Goal: Transaction & Acquisition: Purchase product/service

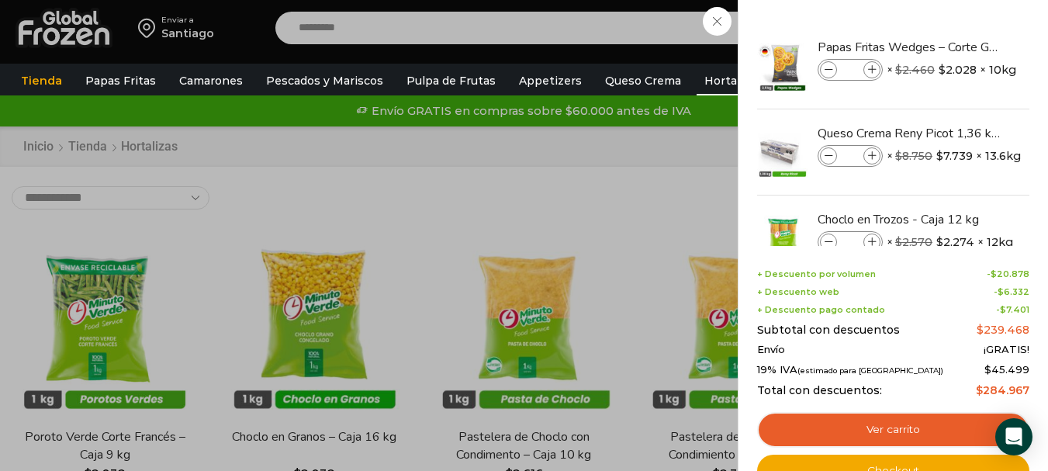
click at [955, 47] on div "7 Carrito 7 7 Shopping Cart *" at bounding box center [994, 28] width 78 height 36
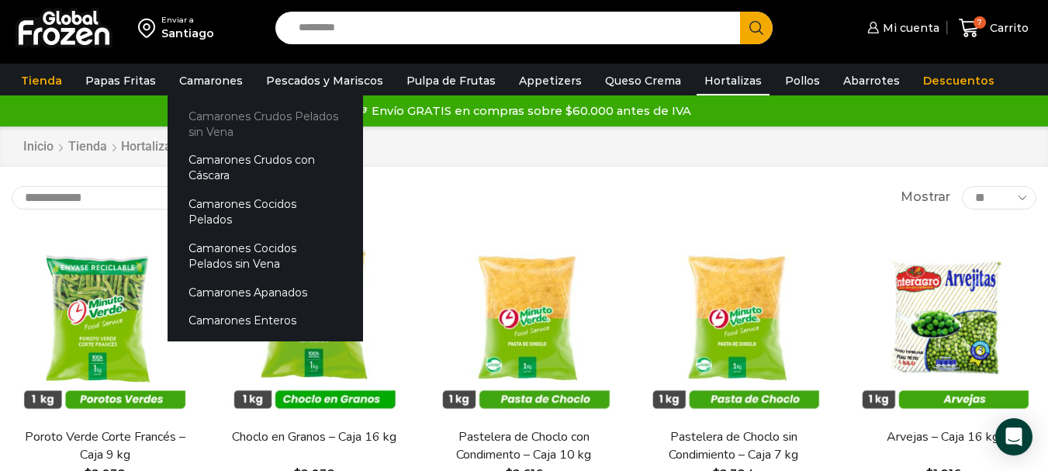
click at [217, 130] on link "Camarones Crudos Pelados sin Vena" at bounding box center [265, 124] width 195 height 44
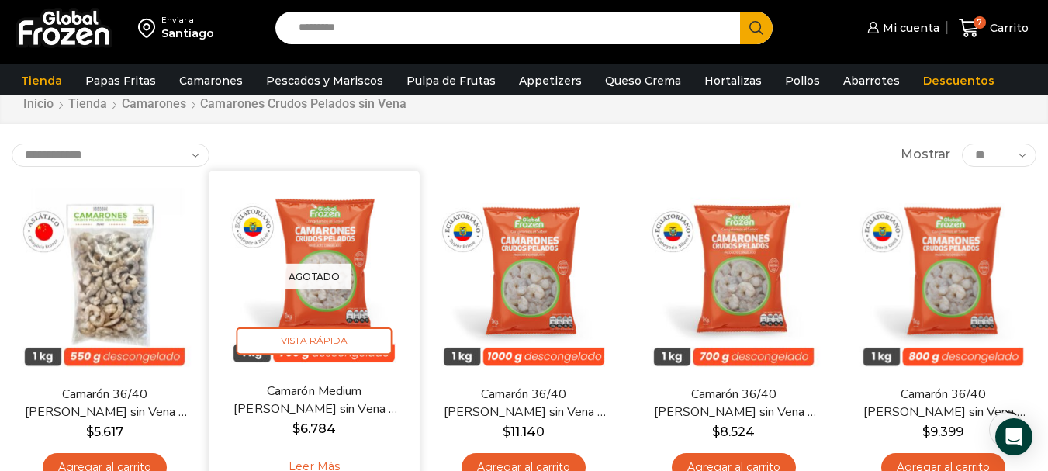
scroll to position [78, 0]
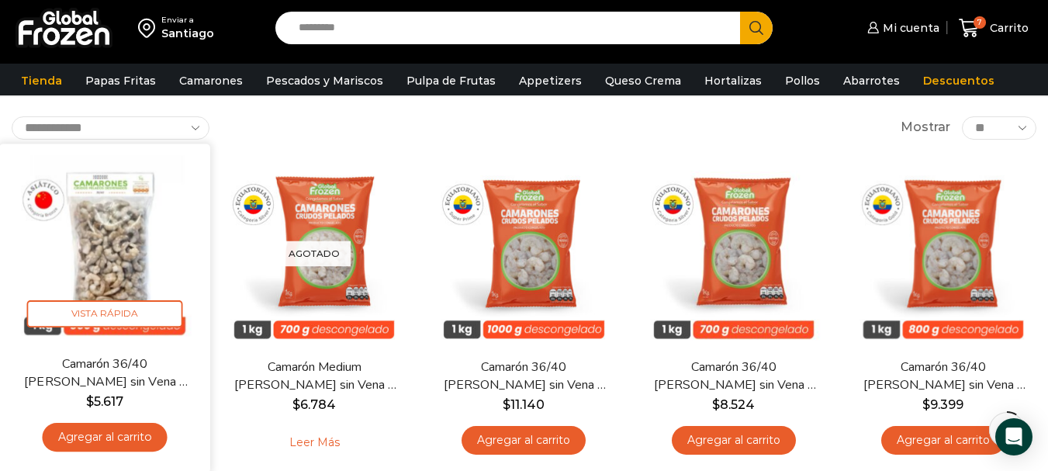
click at [130, 432] on link "Agregar al carrito" at bounding box center [105, 437] width 125 height 29
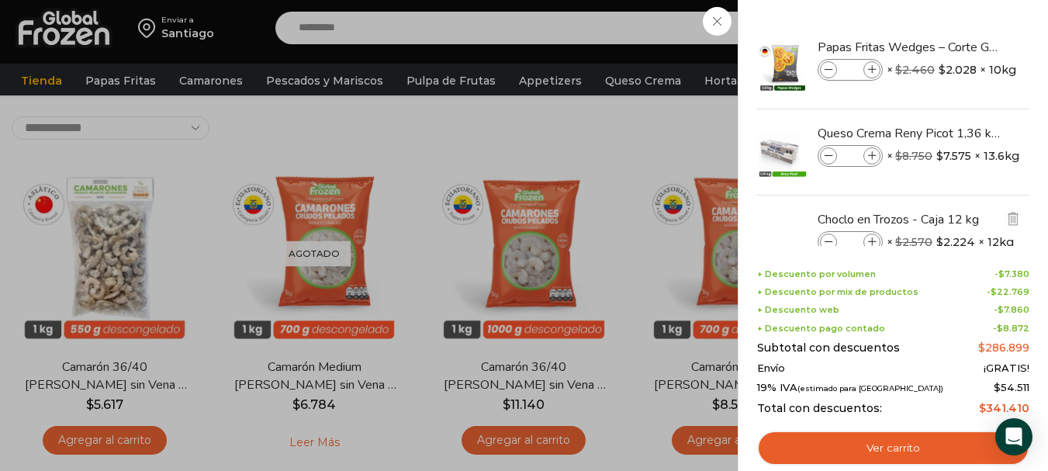
scroll to position [305, 0]
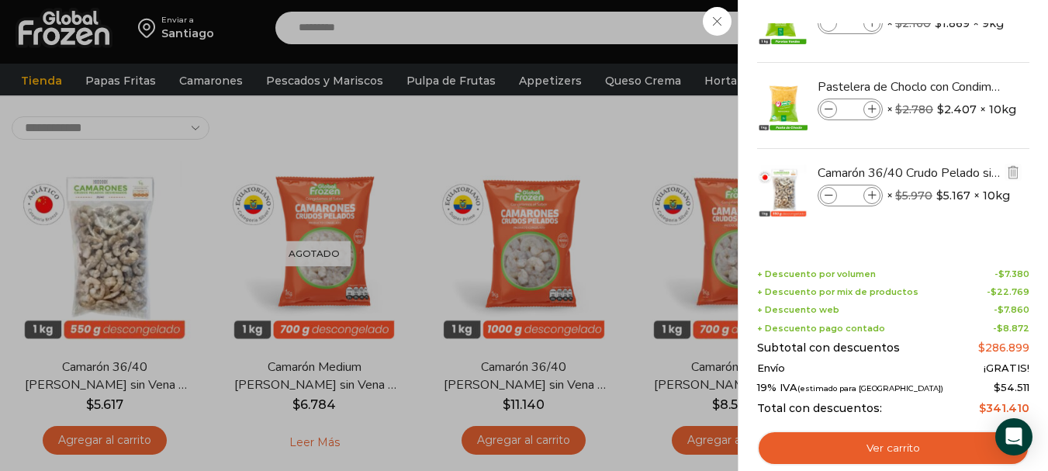
click at [872, 193] on icon at bounding box center [872, 196] width 9 height 9
click at [873, 193] on icon at bounding box center [872, 196] width 9 height 9
type input "*"
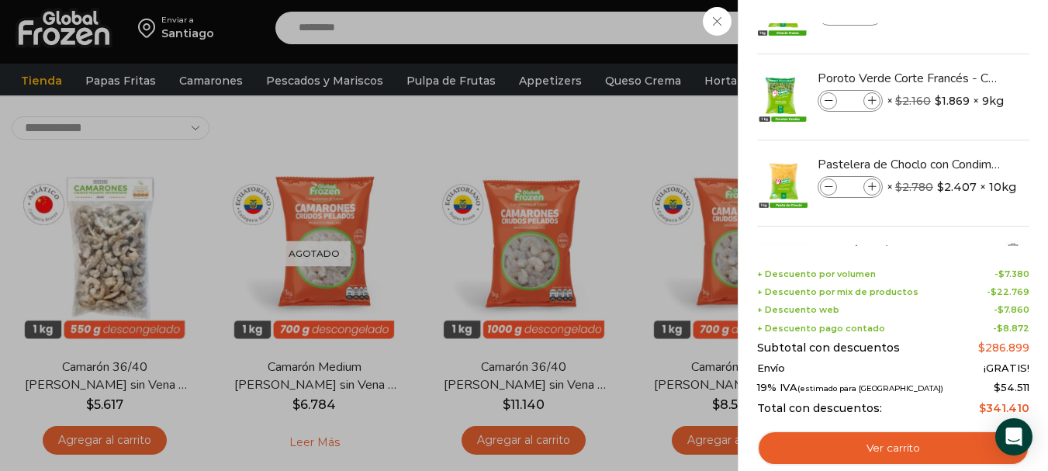
scroll to position [150, 0]
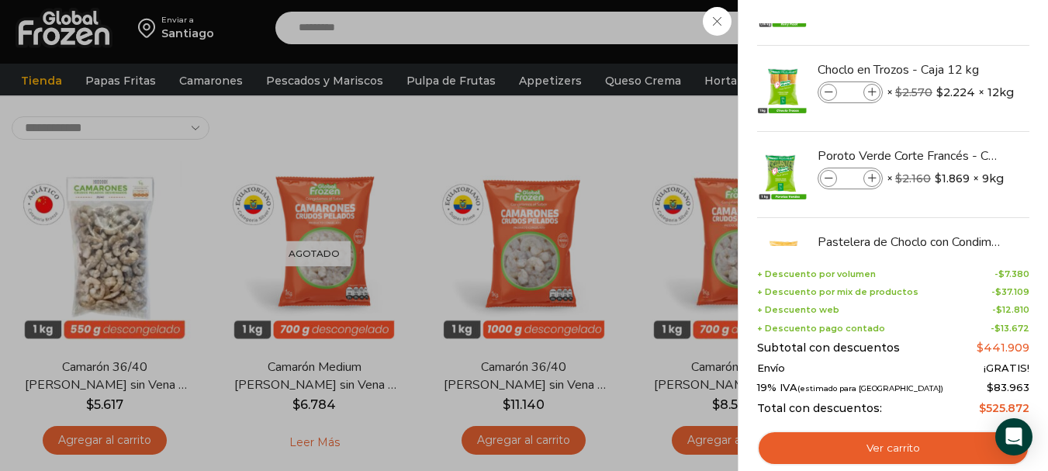
click at [955, 47] on div "11 Carrito 11 11 Shopping Cart" at bounding box center [994, 28] width 78 height 36
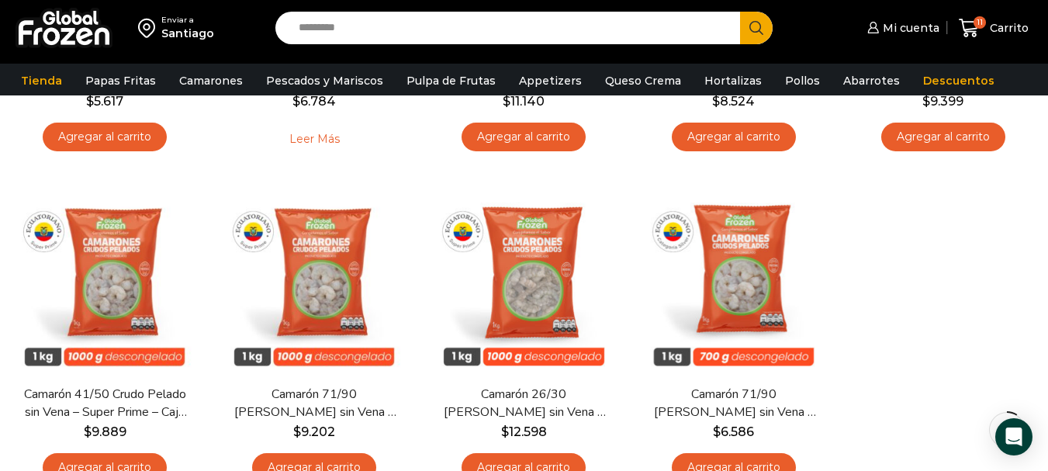
scroll to position [0, 0]
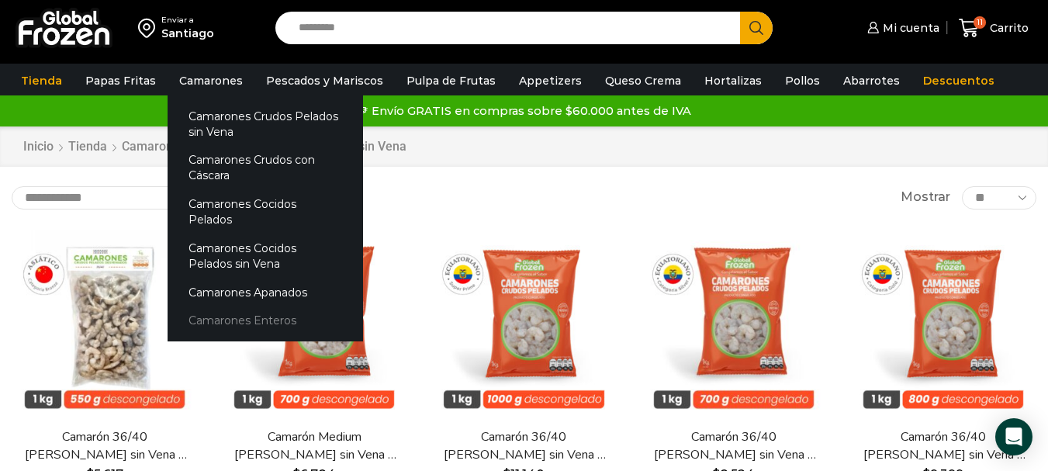
click at [252, 308] on link "Camarones Enteros" at bounding box center [265, 320] width 195 height 29
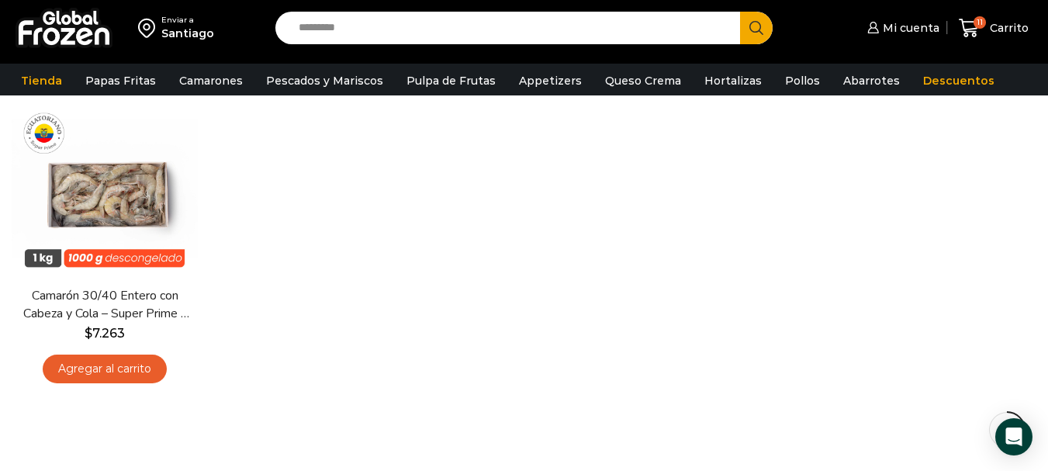
scroll to position [233, 0]
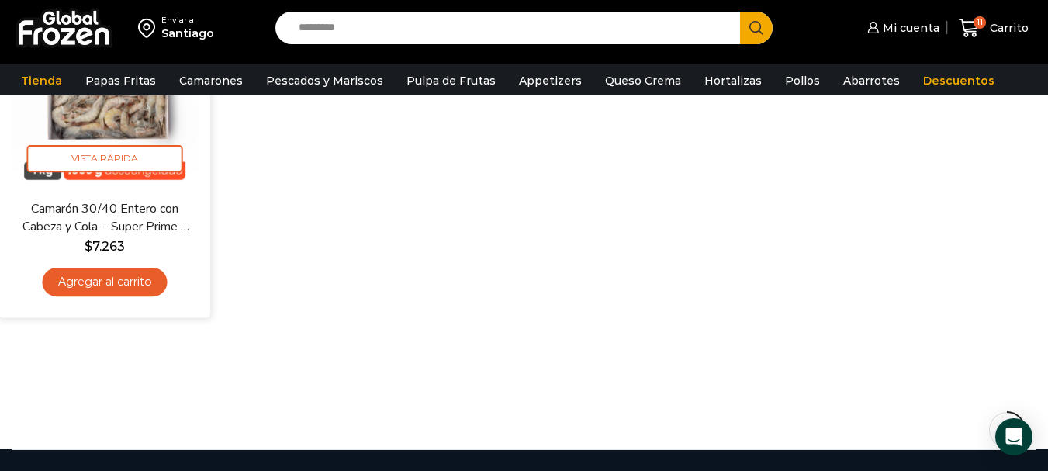
click at [136, 282] on link "Agregar al carrito" at bounding box center [105, 282] width 125 height 29
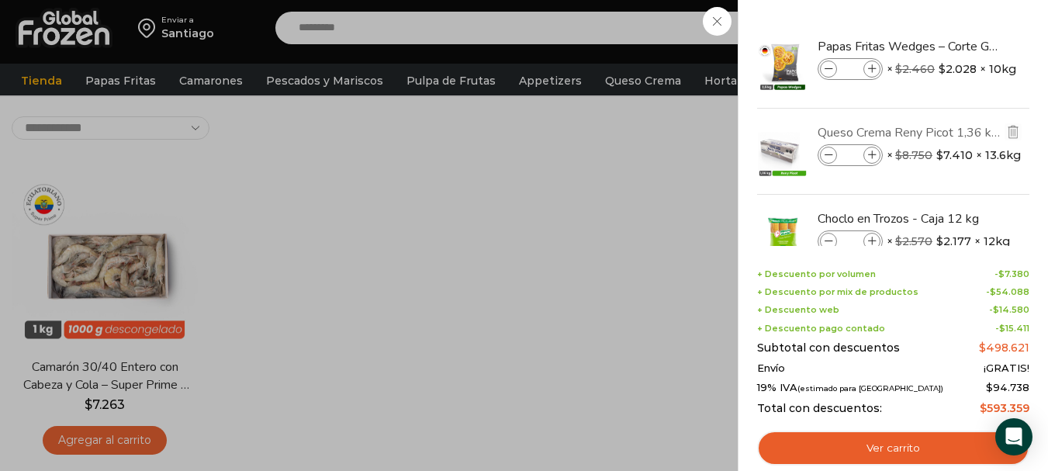
scroll to position [0, 0]
click at [955, 47] on div "12 Carrito 12 12 Shopping Cart *" at bounding box center [994, 28] width 78 height 36
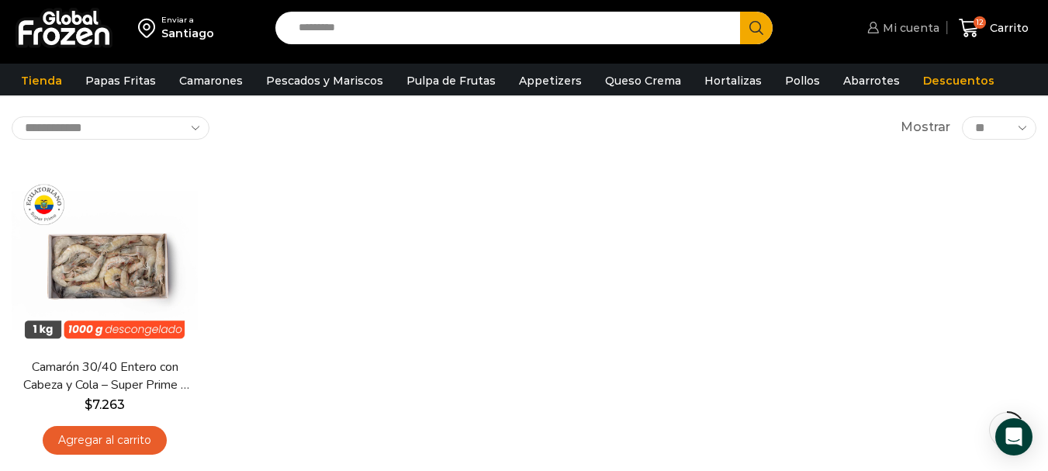
click at [917, 29] on span "Mi cuenta" at bounding box center [909, 28] width 60 height 16
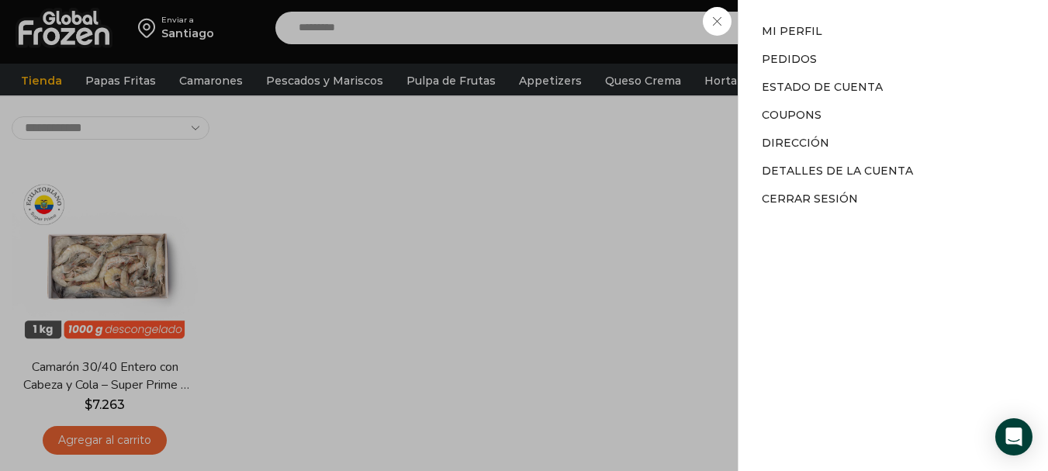
drag, startPoint x: 609, startPoint y: 125, endPoint x: 645, endPoint y: 112, distance: 38.5
click at [863, 43] on div "Mi cuenta Mi cuenta Mi perfil Pedidos Descargas Estado de Cuenta Coupons Direcc…" at bounding box center [901, 27] width 76 height 31
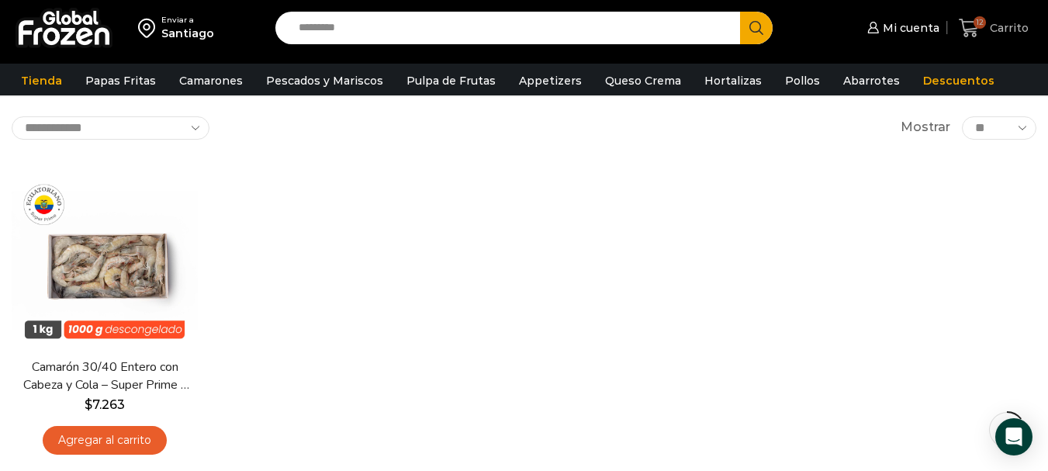
click at [983, 27] on span "12" at bounding box center [979, 22] width 12 height 12
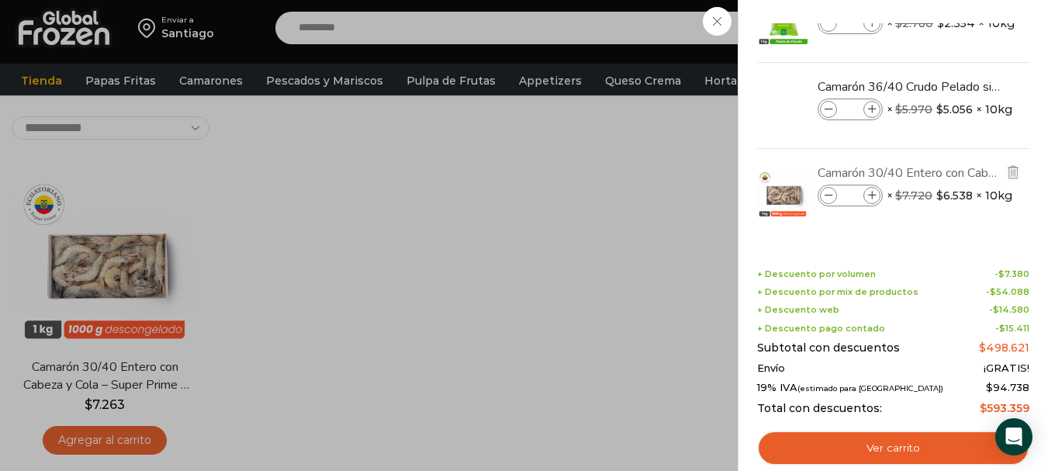
scroll to position [538, 0]
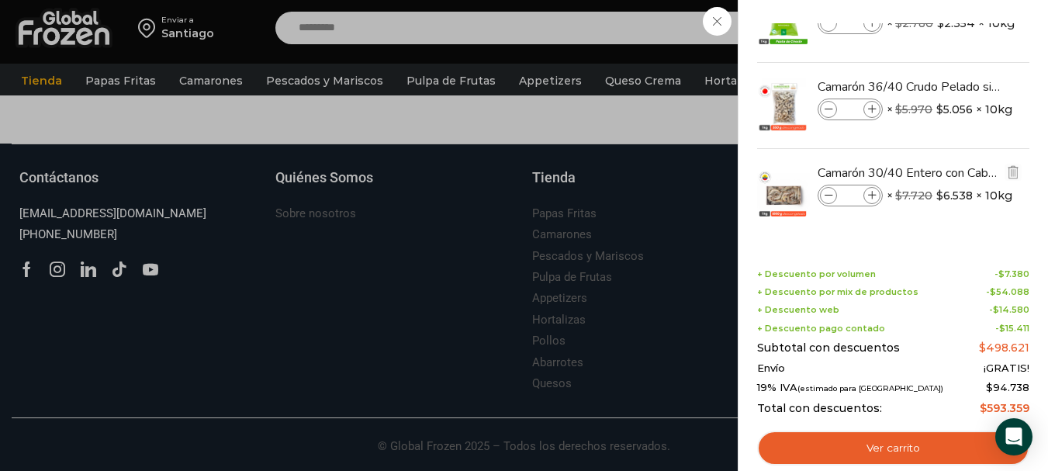
click at [823, 193] on span at bounding box center [828, 195] width 17 height 17
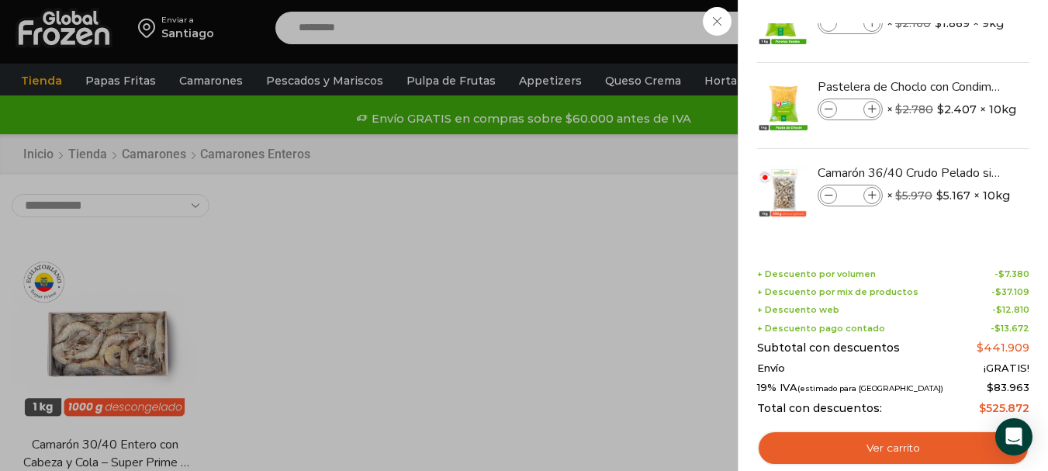
scroll to position [305, 0]
click at [955, 47] on div "11 Carrito 11 11 Shopping Cart" at bounding box center [994, 28] width 78 height 36
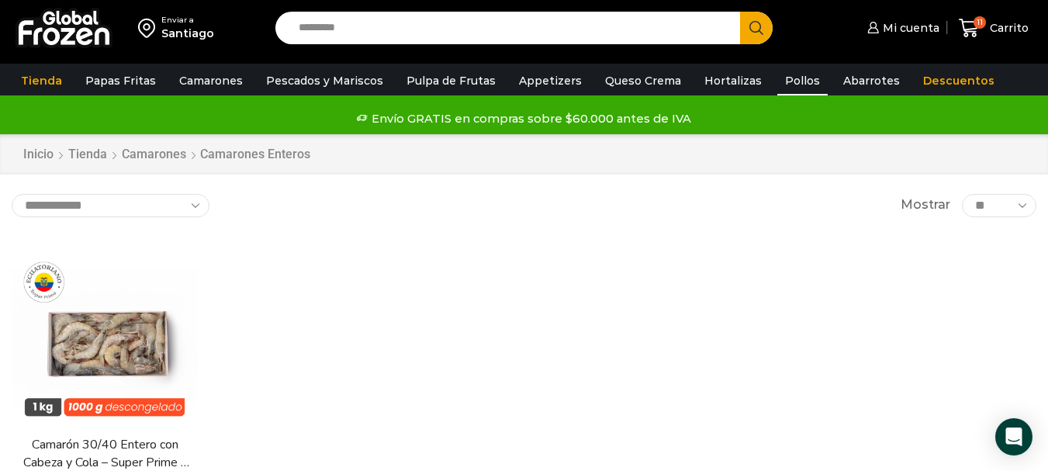
click at [780, 81] on link "Pollos" at bounding box center [802, 80] width 50 height 29
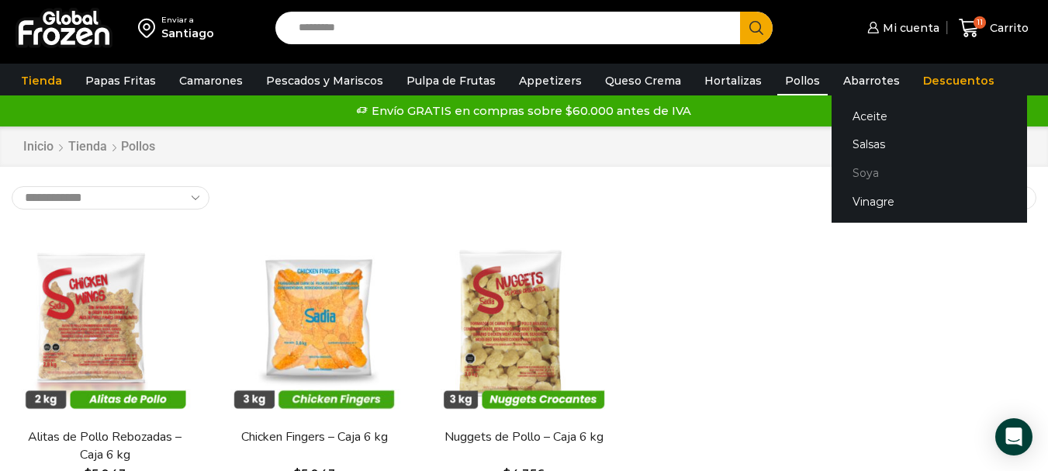
click at [850, 170] on link "Soya" at bounding box center [928, 173] width 195 height 29
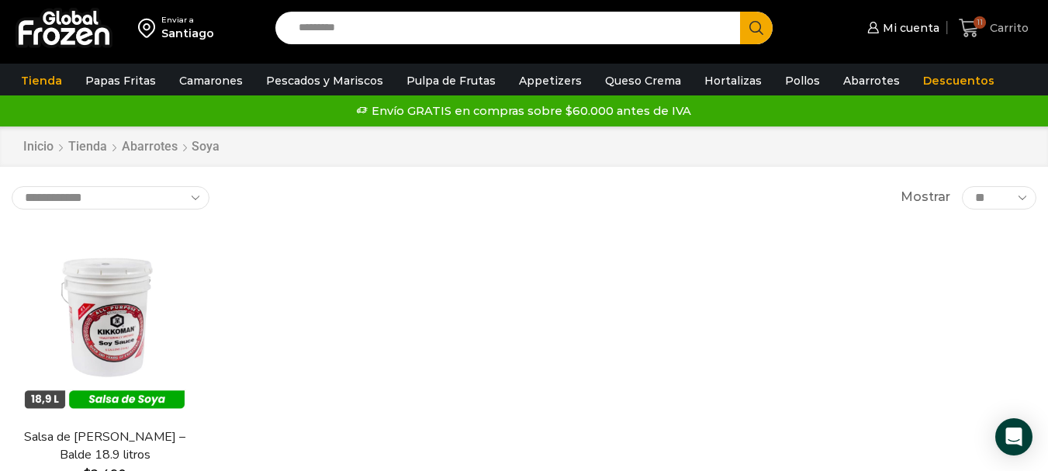
click at [1025, 36] on span "11 Carrito" at bounding box center [994, 28] width 70 height 21
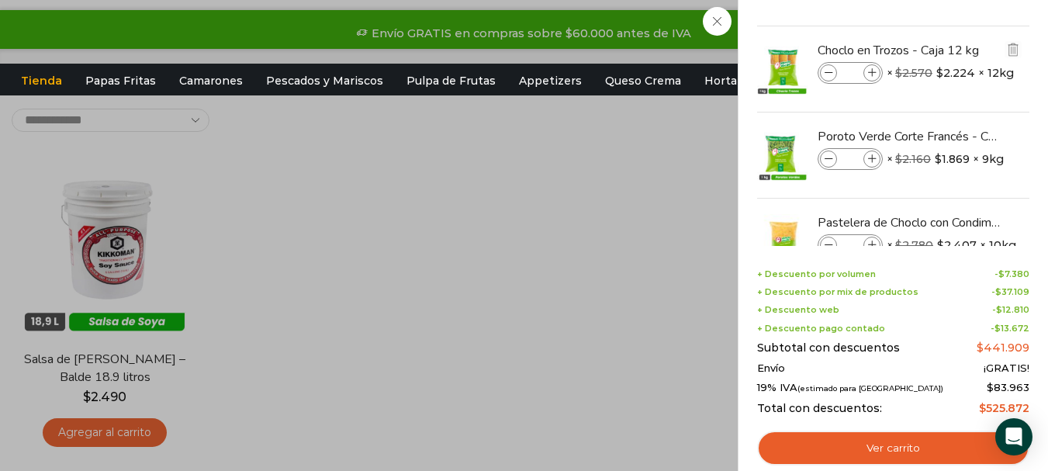
scroll to position [305, 0]
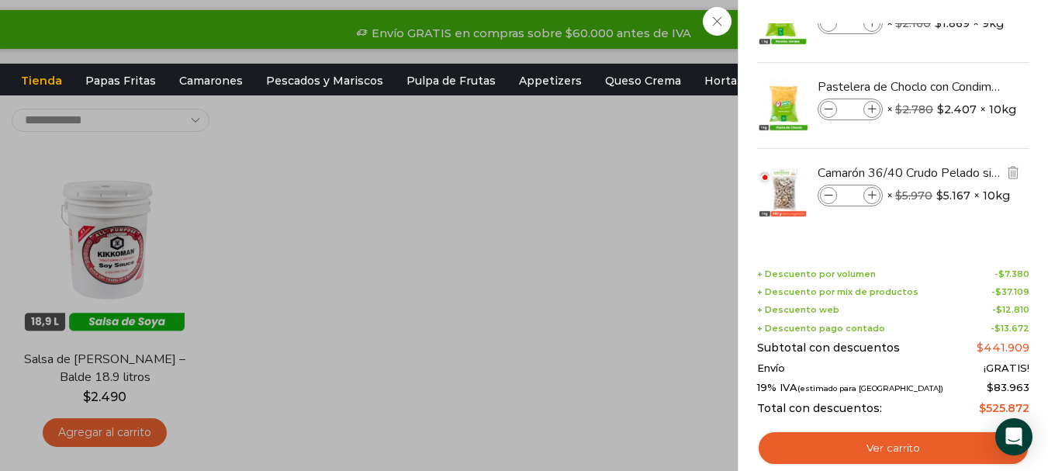
click at [825, 192] on icon at bounding box center [828, 196] width 9 height 9
type input "*"
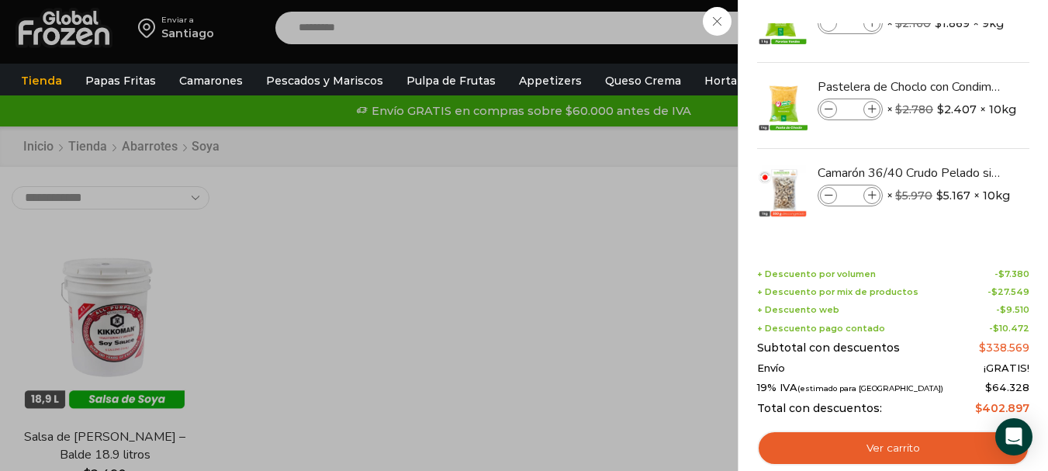
click at [955, 47] on div "9 Carrito 9 9 Shopping Cart *" at bounding box center [994, 28] width 78 height 36
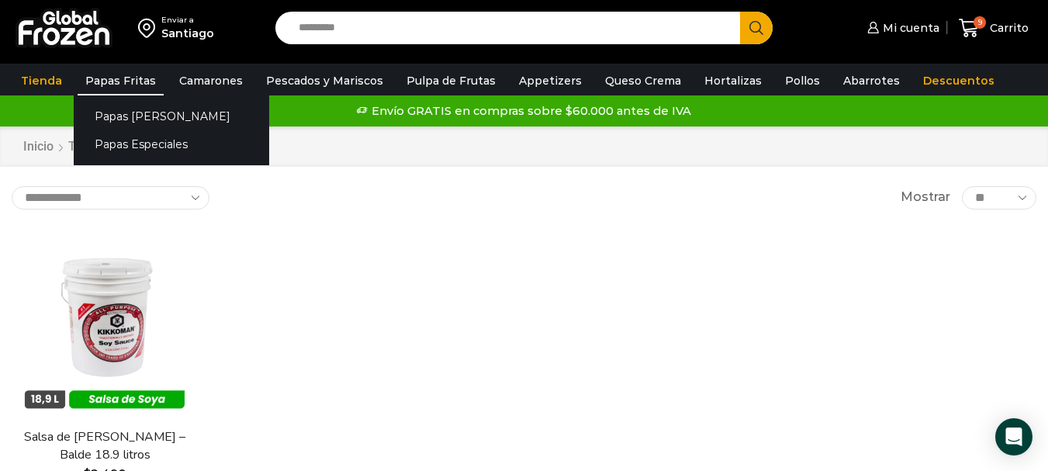
click at [102, 81] on link "Papas Fritas" at bounding box center [121, 80] width 86 height 29
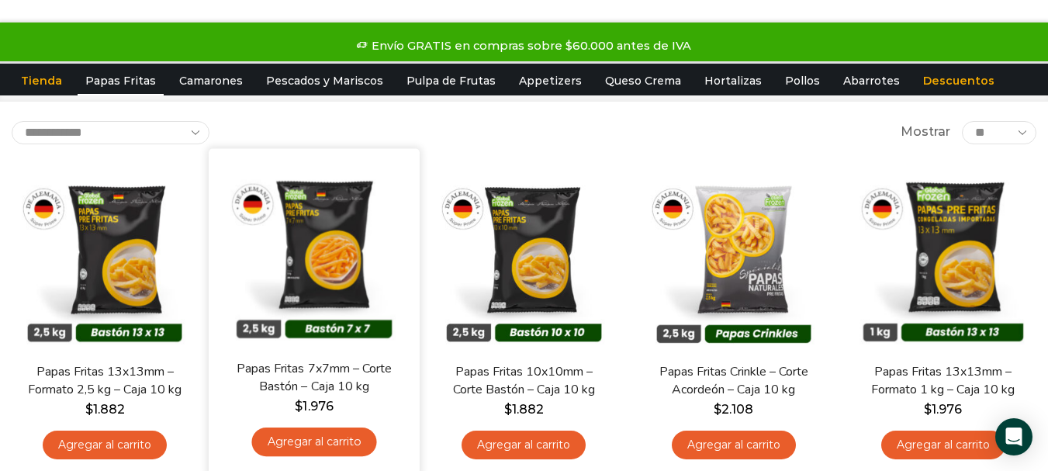
scroll to position [155, 0]
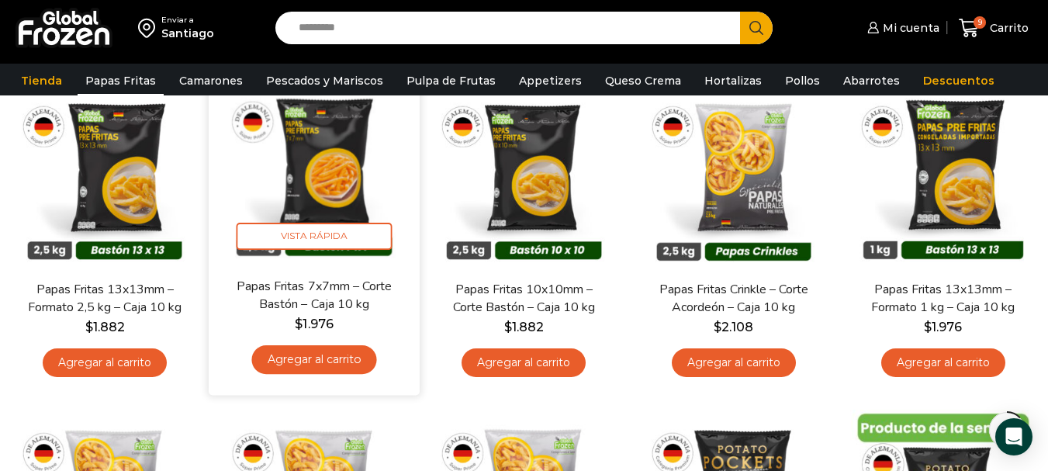
click at [356, 360] on link "Agregar al carrito" at bounding box center [314, 359] width 125 height 29
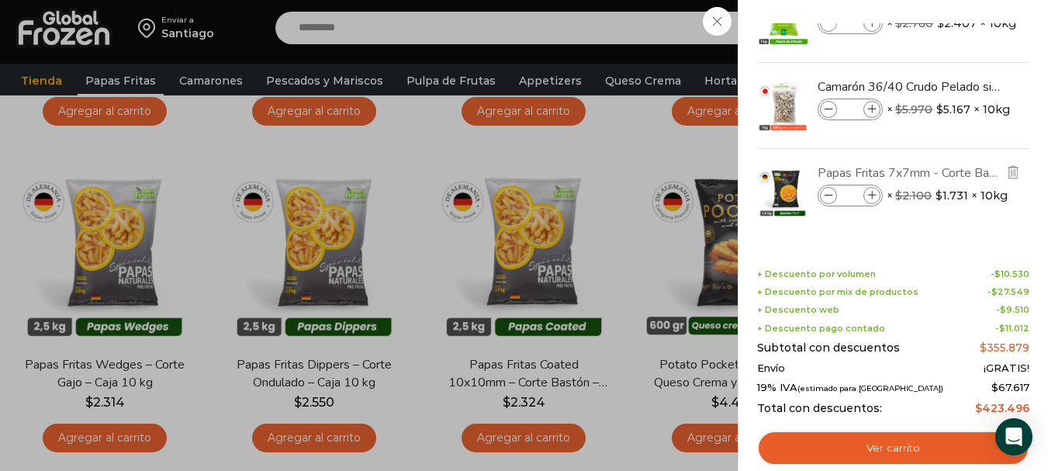
scroll to position [0, 0]
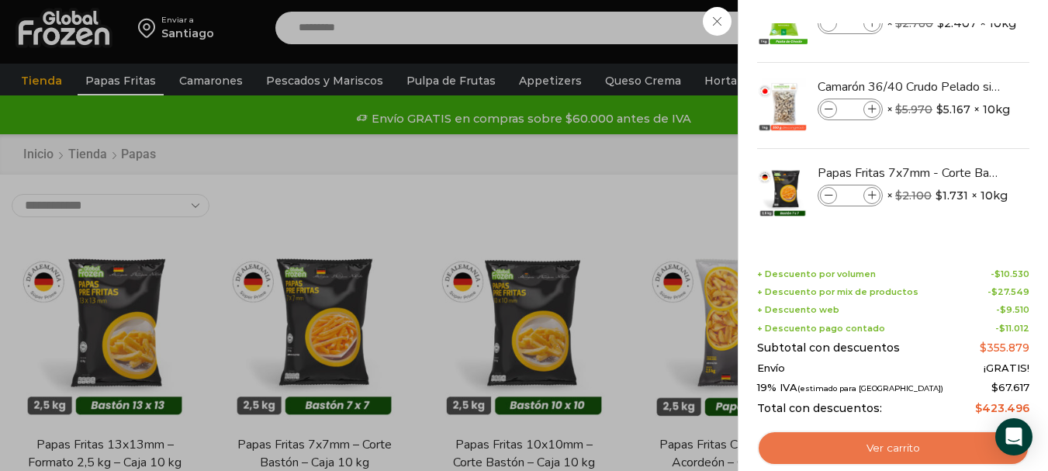
click at [915, 447] on link "Ver carrito" at bounding box center [893, 448] width 272 height 36
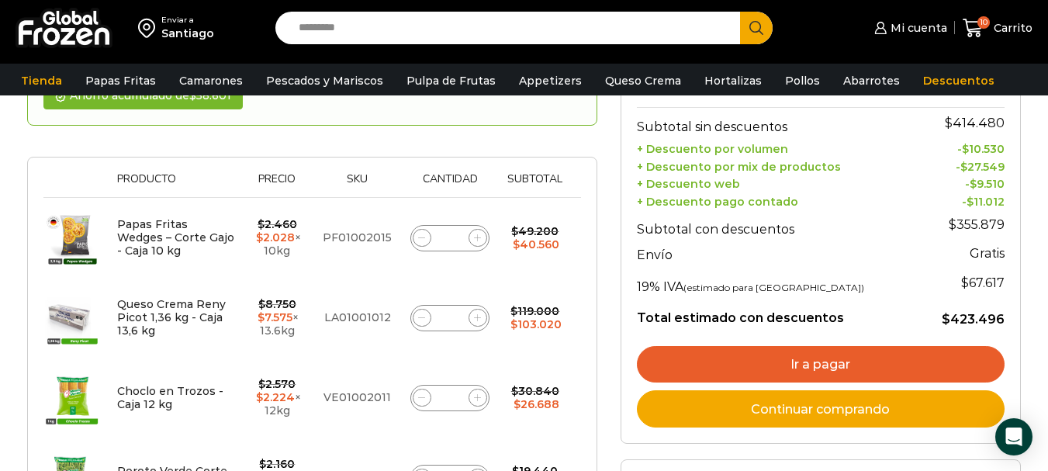
scroll to position [233, 0]
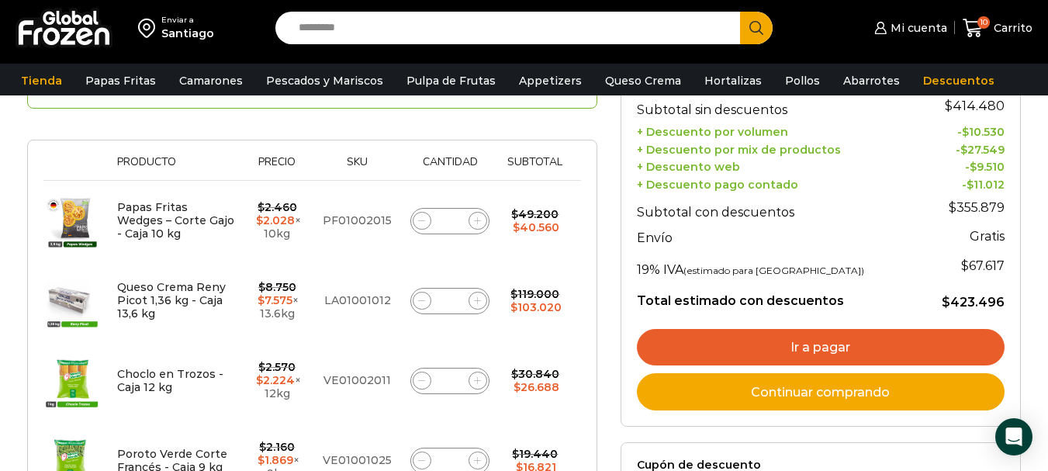
click at [840, 337] on link "Ir a pagar" at bounding box center [821, 347] width 368 height 37
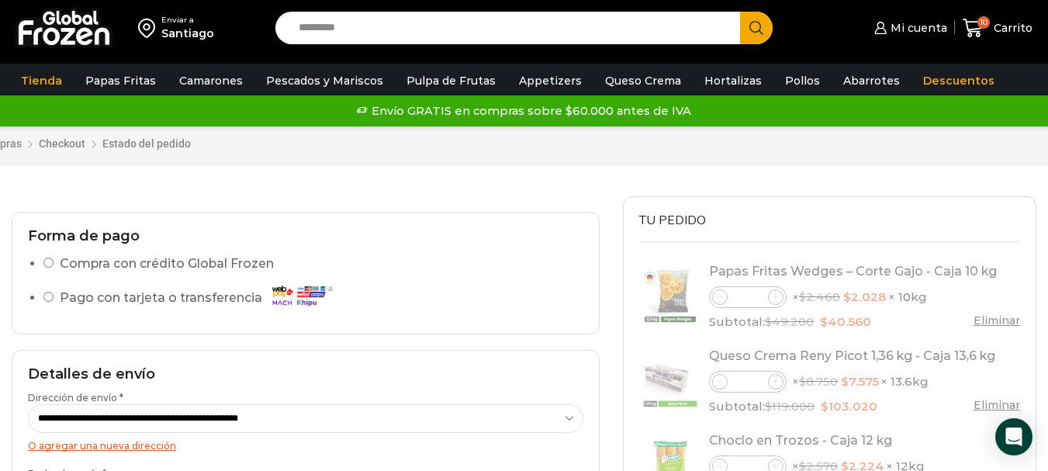
click at [168, 255] on label "Compra con crédito Global Frozen" at bounding box center [167, 264] width 214 height 22
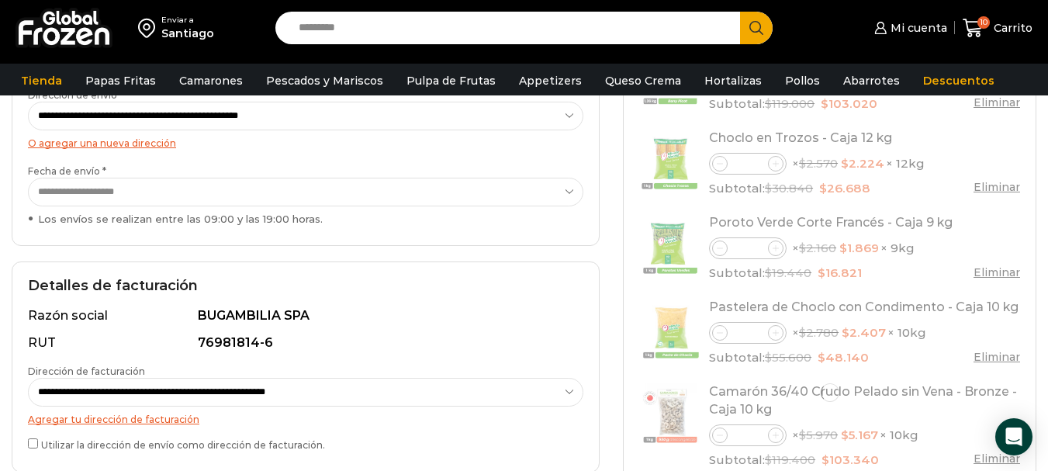
scroll to position [465, 0]
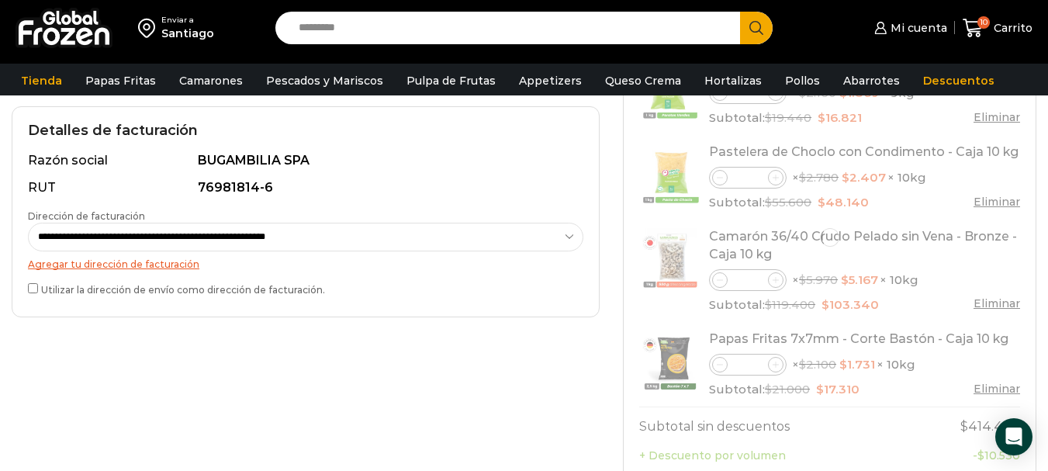
click at [27, 282] on div "**********" at bounding box center [306, 211] width 588 height 210
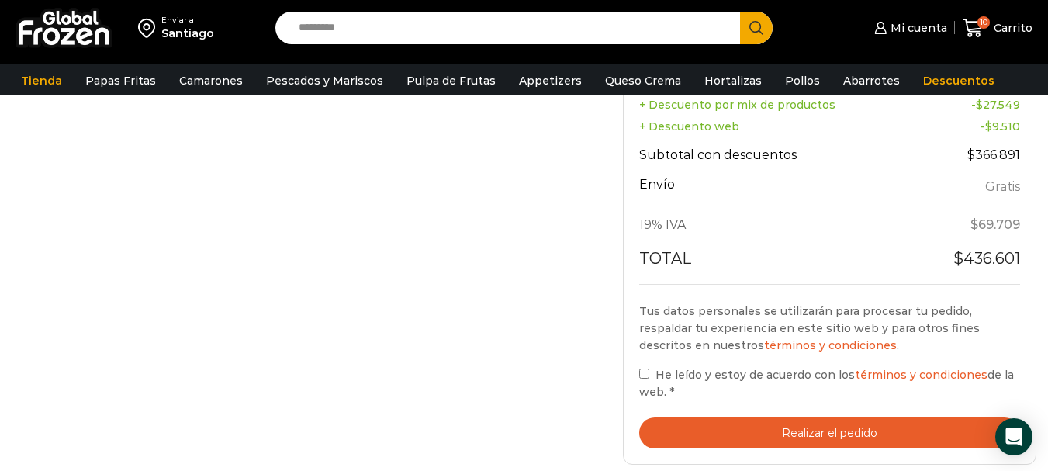
scroll to position [931, 0]
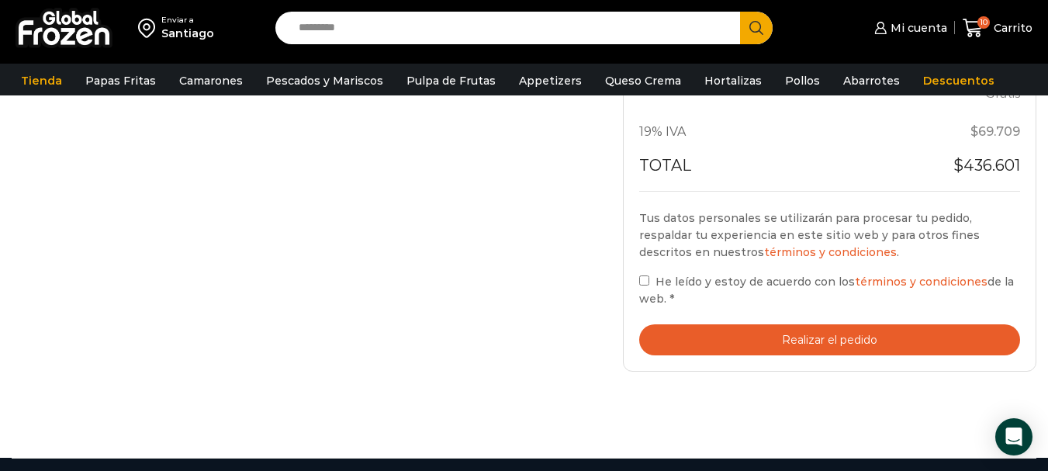
click at [838, 339] on button "Realizar el pedido" at bounding box center [829, 340] width 381 height 32
